Goal: Task Accomplishment & Management: Use online tool/utility

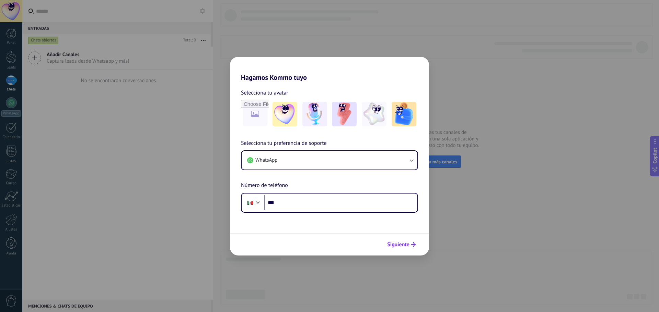
click at [403, 244] on span "Siguiente" at bounding box center [398, 244] width 22 height 5
click at [404, 243] on span "Siguiente" at bounding box center [398, 244] width 22 height 5
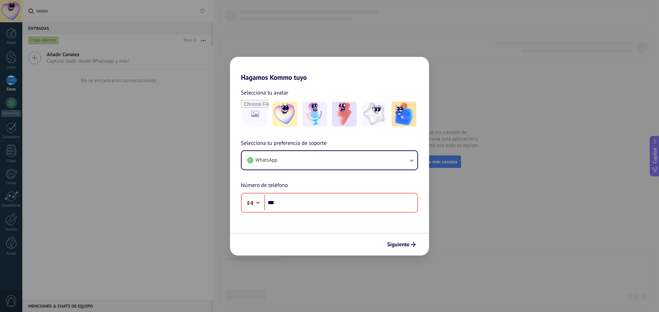
click at [493, 238] on div "Hagamos Kommo tuyo Selecciona tu avatar Selecciona tu preferencia de soporte Wh…" at bounding box center [329, 156] width 659 height 312
click at [499, 89] on div "Hagamos Kommo tuyo Selecciona tu avatar Selecciona tu preferencia de soporte Wh…" at bounding box center [329, 156] width 659 height 312
click at [544, 215] on div "Hagamos Kommo tuyo Selecciona tu avatar Selecciona tu preferencia de soporte Wh…" at bounding box center [329, 156] width 659 height 312
click at [224, 54] on div "Hagamos Kommo tuyo Selecciona tu avatar Selecciona tu preferencia de soporte Wh…" at bounding box center [329, 156] width 659 height 312
click at [479, 221] on div "Hagamos Kommo tuyo Selecciona tu avatar Selecciona tu preferencia de soporte Wh…" at bounding box center [329, 156] width 659 height 312
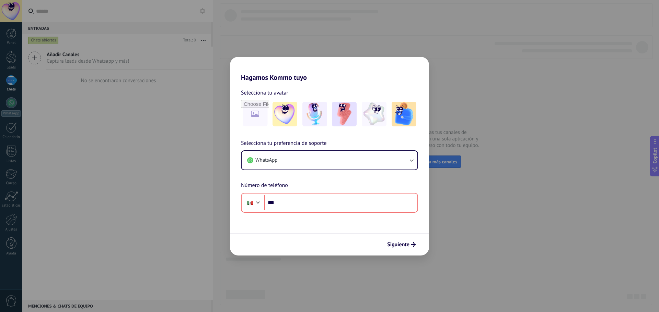
click at [506, 178] on div "Hagamos Kommo tuyo Selecciona tu avatar Selecciona tu preferencia de soporte Wh…" at bounding box center [329, 156] width 659 height 312
click at [461, 108] on div "Hagamos Kommo tuyo Selecciona tu avatar Selecciona tu preferencia de soporte Wh…" at bounding box center [329, 156] width 659 height 312
click at [564, 126] on div "Hagamos Kommo tuyo Selecciona tu avatar Selecciona tu preferencia de soporte Wh…" at bounding box center [329, 156] width 659 height 312
